Goal: Task Accomplishment & Management: Manage account settings

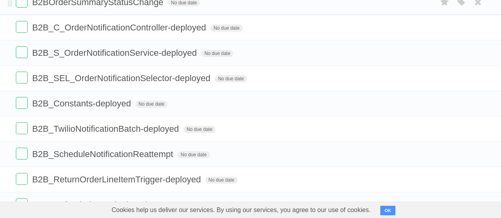
scroll to position [116, 0]
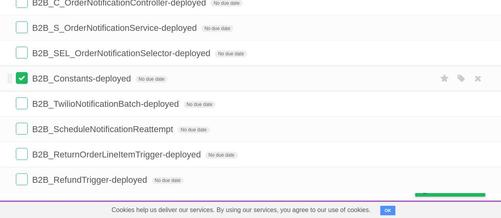
click at [23, 75] on label at bounding box center [22, 78] width 12 height 12
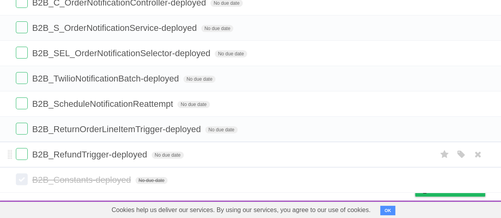
click at [148, 153] on span "B2B_RefundTrigger-deployed" at bounding box center [90, 155] width 117 height 10
click at [146, 150] on input "**********" at bounding box center [89, 155] width 114 height 10
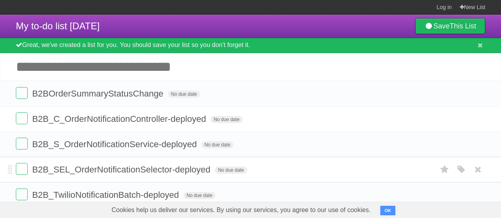
scroll to position [0, 0]
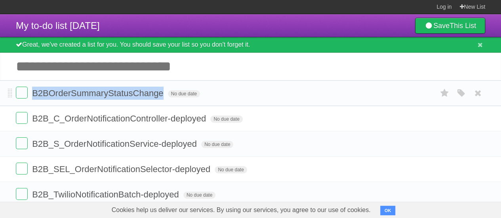
drag, startPoint x: 164, startPoint y: 92, endPoint x: 31, endPoint y: 91, distance: 133.1
click at [31, 91] on form "B2BOrderSummaryStatusChange No due date White Red Blue Green Purple Orange" at bounding box center [251, 93] width 470 height 13
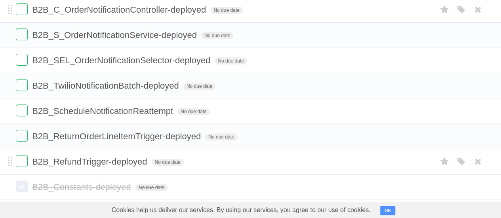
scroll to position [116, 0]
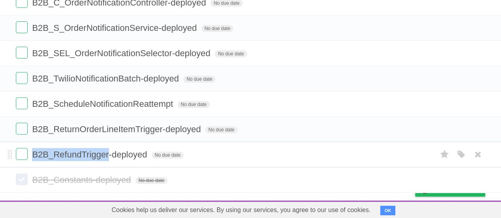
drag, startPoint x: 110, startPoint y: 155, endPoint x: 32, endPoint y: 156, distance: 77.3
click at [32, 156] on span "B2B_RefundTrigger-deployed" at bounding box center [90, 155] width 117 height 10
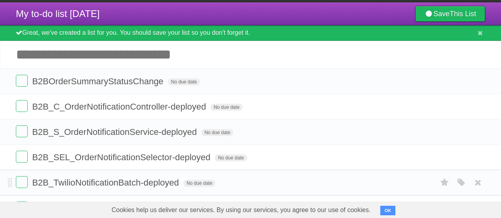
scroll to position [14, 0]
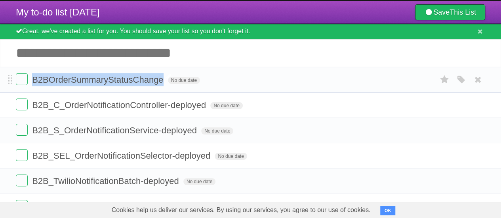
drag, startPoint x: 164, startPoint y: 82, endPoint x: 34, endPoint y: 81, distance: 129.6
click at [34, 81] on span "B2BOrderSummaryStatusChange" at bounding box center [98, 80] width 133 height 10
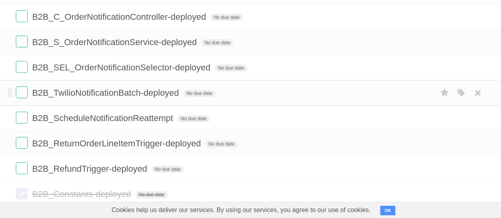
scroll to position [116, 0]
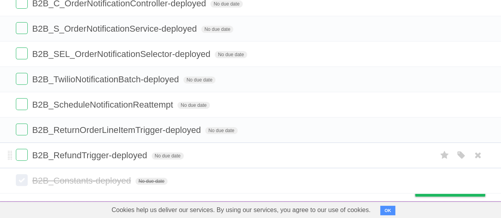
click at [21, 147] on li "B2B_RefundTrigger-deployed No due date White Red Blue Green Purple Orange" at bounding box center [250, 156] width 501 height 26
click at [24, 153] on label at bounding box center [22, 155] width 12 height 12
click at [23, 130] on label at bounding box center [22, 130] width 12 height 12
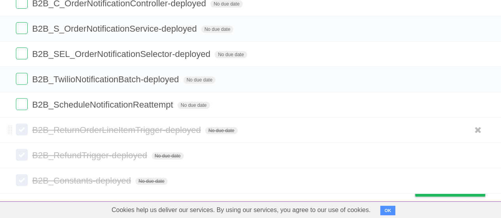
click at [17, 127] on label at bounding box center [22, 130] width 12 height 12
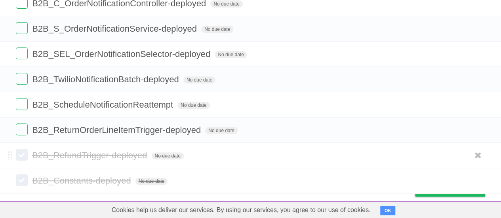
click at [25, 154] on label at bounding box center [22, 155] width 12 height 12
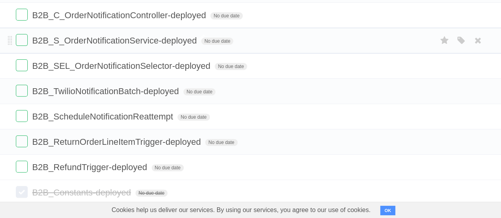
scroll to position [116, 0]
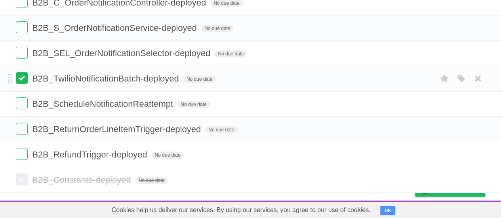
click at [25, 82] on label at bounding box center [22, 78] width 12 height 12
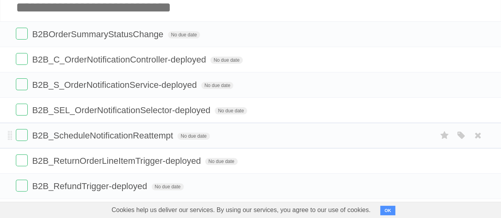
scroll to position [59, 0]
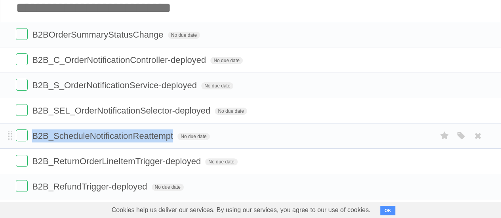
drag, startPoint x: 174, startPoint y: 139, endPoint x: 32, endPoint y: 137, distance: 142.7
click at [32, 137] on form "B2B_ScheduleNotificationReattempt No due date White Red Blue Green Purple Orange" at bounding box center [251, 136] width 470 height 13
copy form "B2B_ScheduleNotificationReattempt"
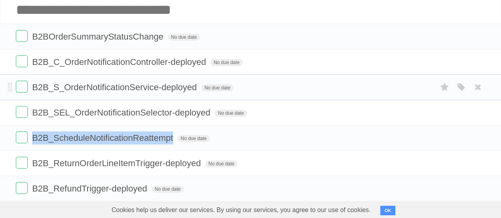
scroll to position [58, 0]
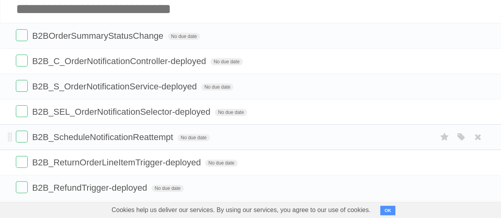
click at [221, 131] on form "B2B_ScheduleNotificationReattempt No due date White Red Blue Green Purple Orange" at bounding box center [251, 137] width 470 height 13
click at [175, 133] on form "B2B_ScheduleNotificationReattempt No due date White Red Blue Green Purple Orange" at bounding box center [251, 137] width 470 height 13
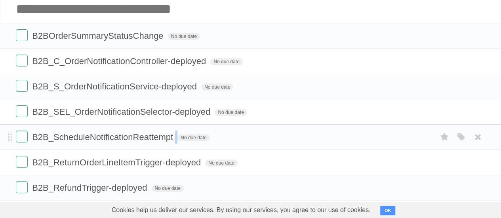
click at [175, 133] on form "B2B_ScheduleNotificationReattempt No due date White Red Blue Green Purple Orange" at bounding box center [251, 137] width 470 height 13
click at [160, 141] on span "B2B_ScheduleNotificationReattempt" at bounding box center [103, 137] width 143 height 10
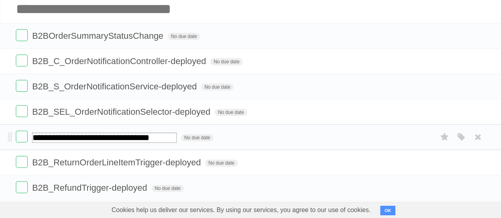
click at [160, 141] on input "**********" at bounding box center [104, 138] width 145 height 10
click at [177, 139] on input "**********" at bounding box center [104, 138] width 145 height 10
type input "**********"
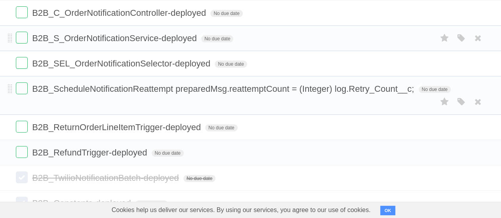
scroll to position [130, 0]
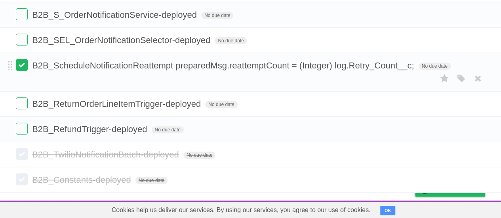
click at [25, 67] on label at bounding box center [22, 65] width 12 height 12
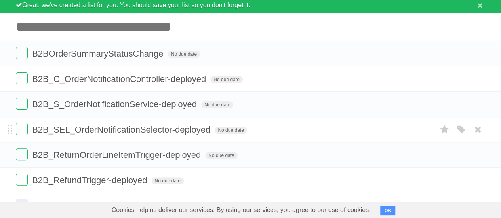
scroll to position [39, 0]
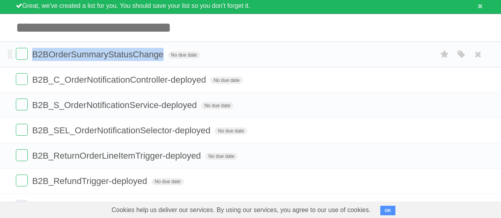
drag, startPoint x: 162, startPoint y: 57, endPoint x: 32, endPoint y: 57, distance: 130.4
click at [32, 57] on span "B2BOrderSummaryStatusChange" at bounding box center [98, 55] width 133 height 10
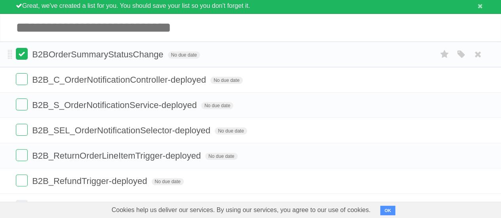
click at [20, 57] on label at bounding box center [22, 54] width 12 height 12
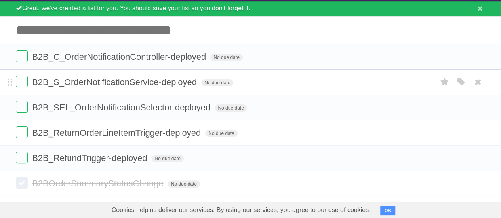
scroll to position [37, 0]
